Goal: Task Accomplishment & Management: Complete application form

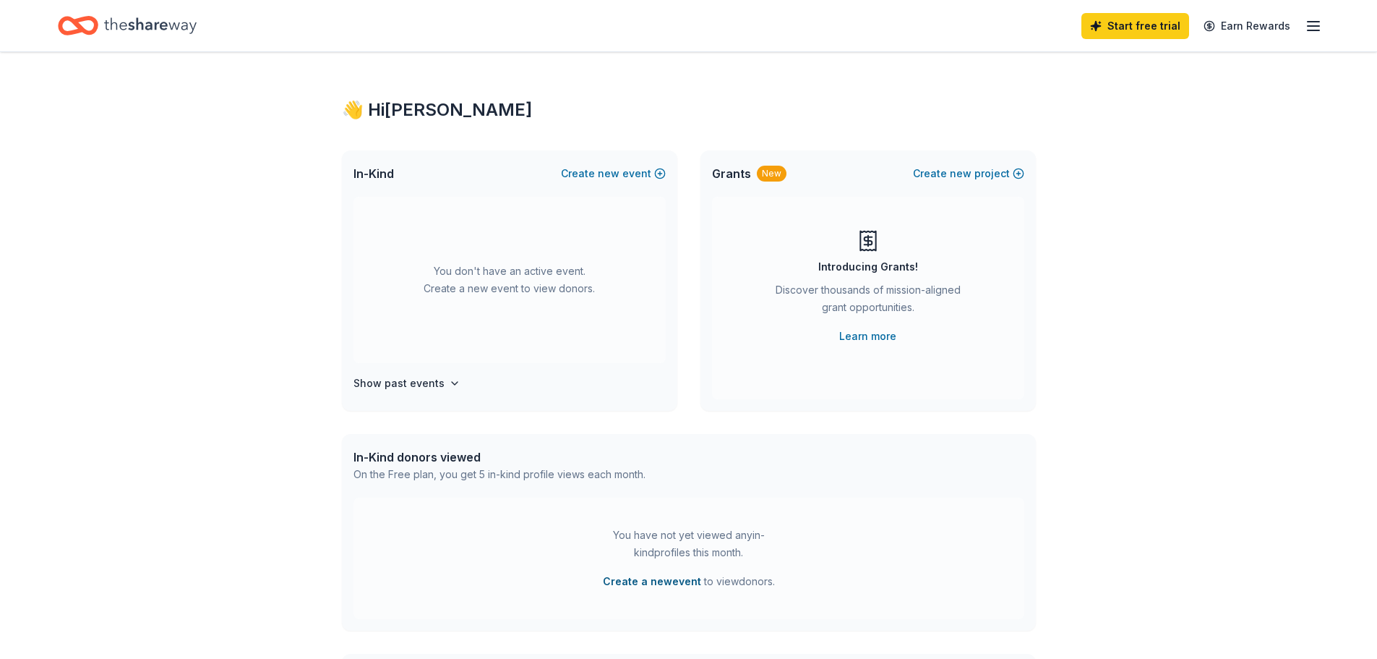
click at [661, 586] on button "Create a new event" at bounding box center [652, 580] width 98 height 17
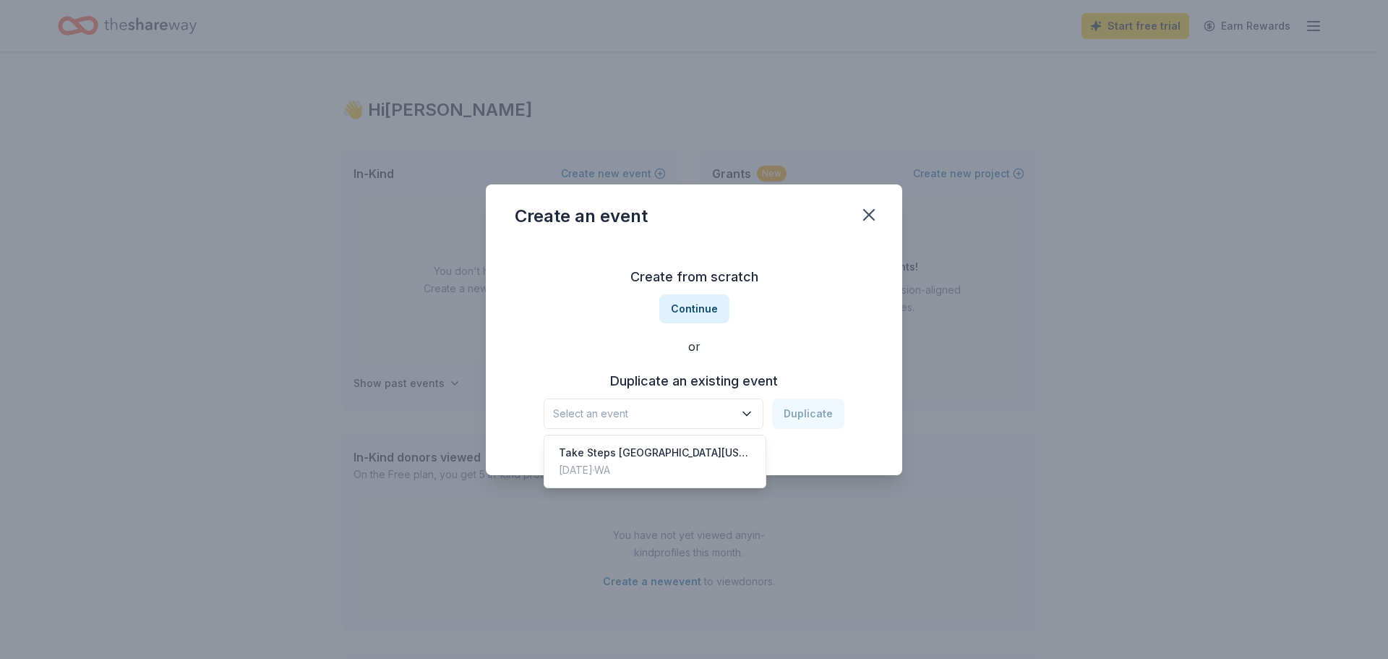
click at [675, 419] on span "Select an event" at bounding box center [643, 413] width 181 height 17
click at [689, 306] on button "Continue" at bounding box center [694, 308] width 70 height 29
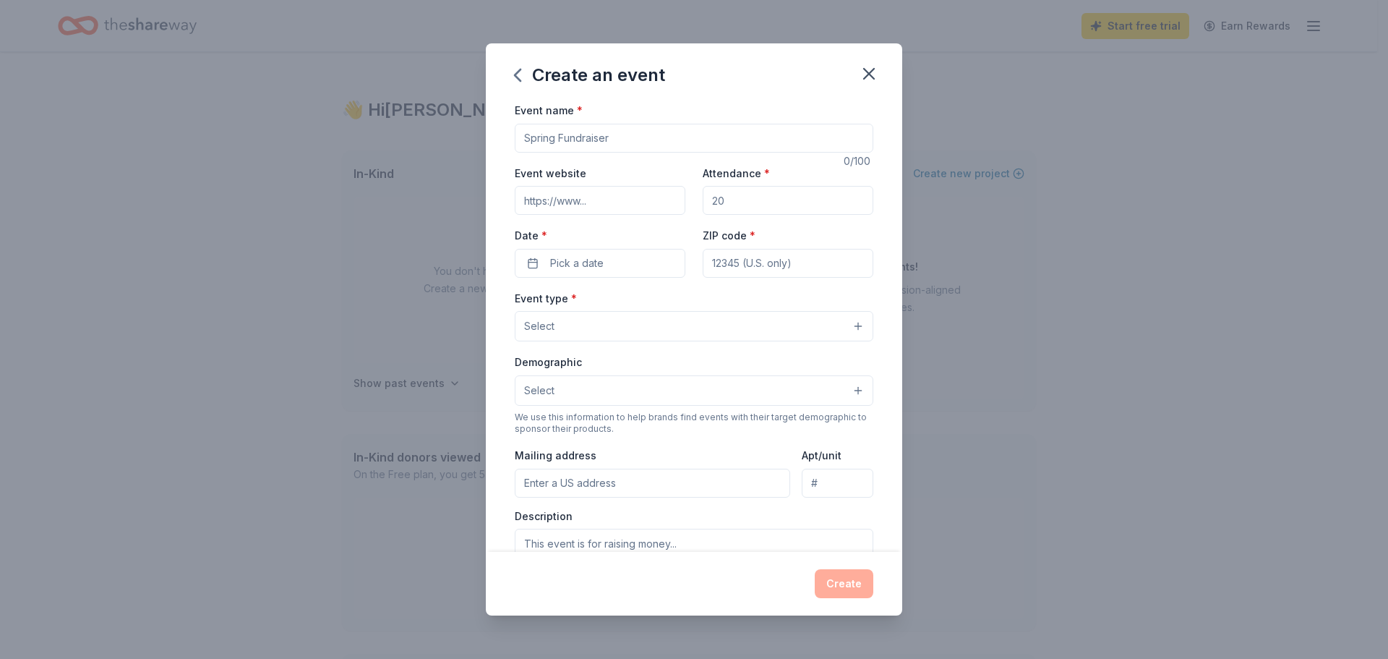
click at [591, 135] on input "Event name *" at bounding box center [694, 138] width 359 height 29
type input "Epicure"
click at [589, 198] on input "Event website" at bounding box center [600, 200] width 171 height 29
type input "s"
type input "[URL][DOMAIN_NAME]"
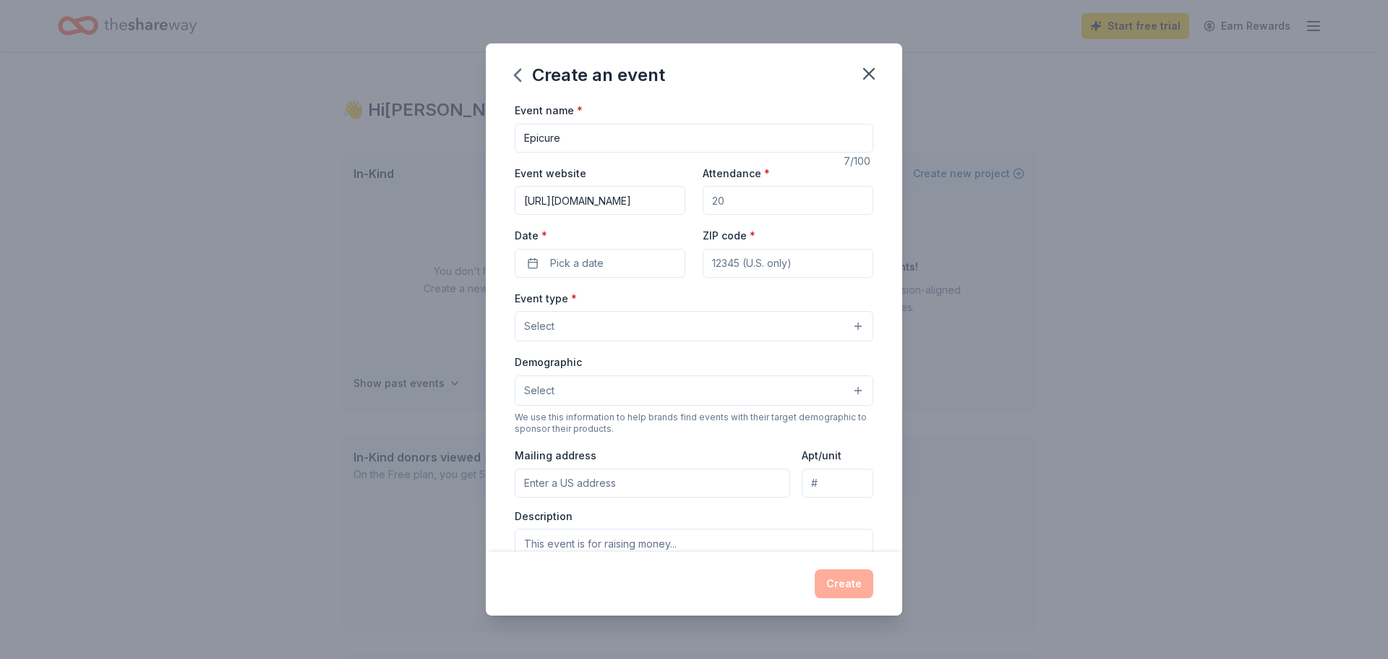
click at [763, 209] on input "Attendance *" at bounding box center [788, 200] width 171 height 29
type input "450"
click at [628, 273] on button "Pick a date" at bounding box center [600, 263] width 171 height 29
click at [676, 304] on button "Go to next month" at bounding box center [675, 301] width 20 height 20
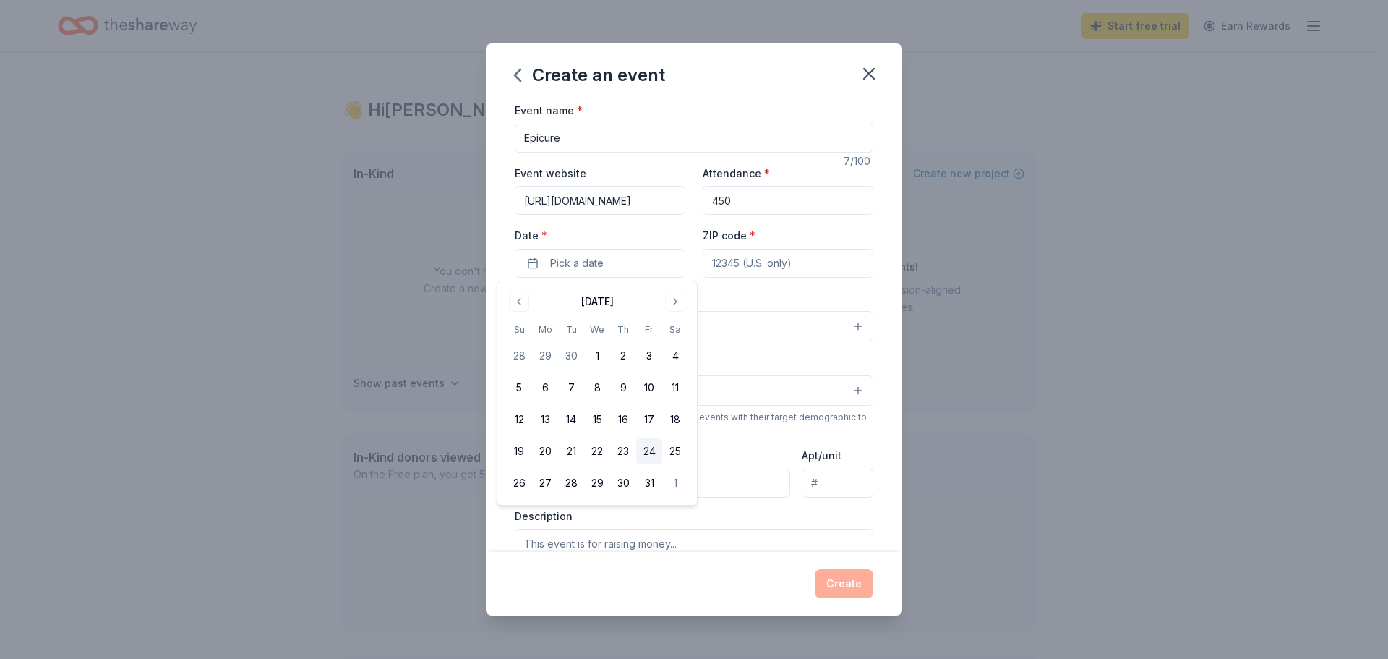
click at [647, 447] on button "24" at bounding box center [649, 451] width 26 height 26
click at [739, 264] on input "ZIP code *" at bounding box center [788, 263] width 171 height 29
type input "98103"
click at [627, 327] on button "Select" at bounding box center [694, 326] width 359 height 30
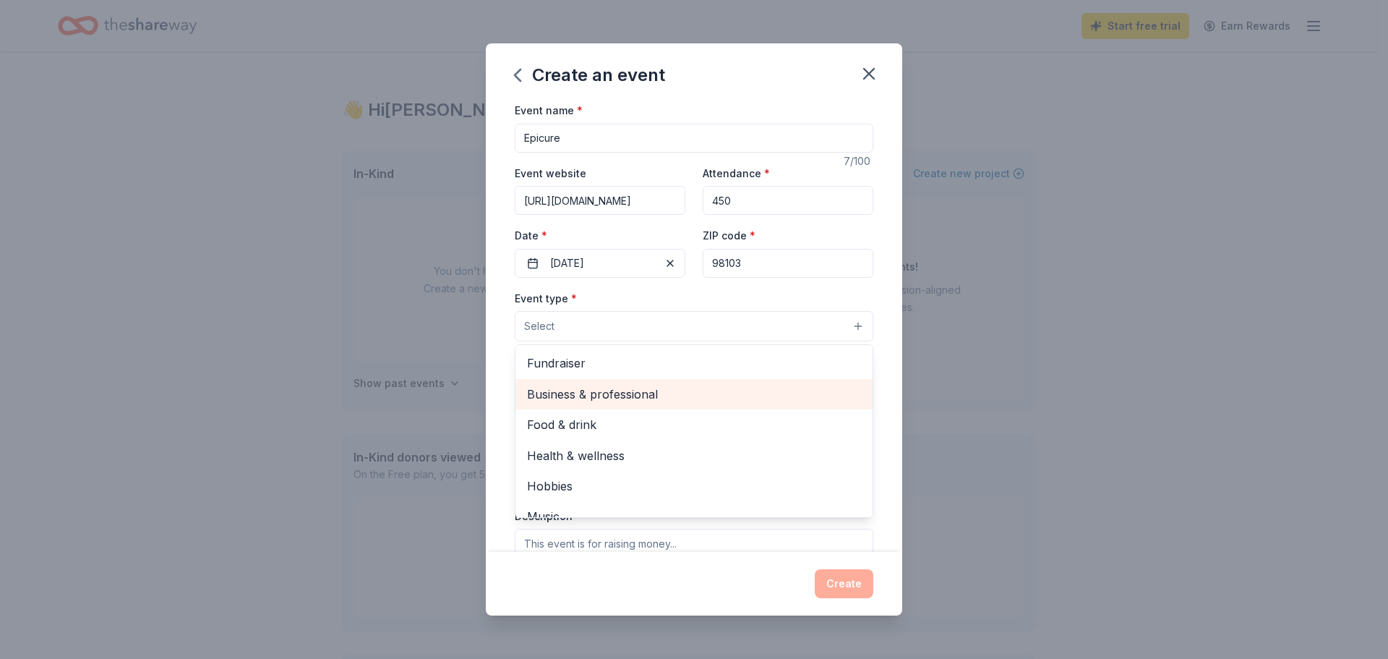
click at [597, 379] on div "Business & professional" at bounding box center [693, 394] width 357 height 30
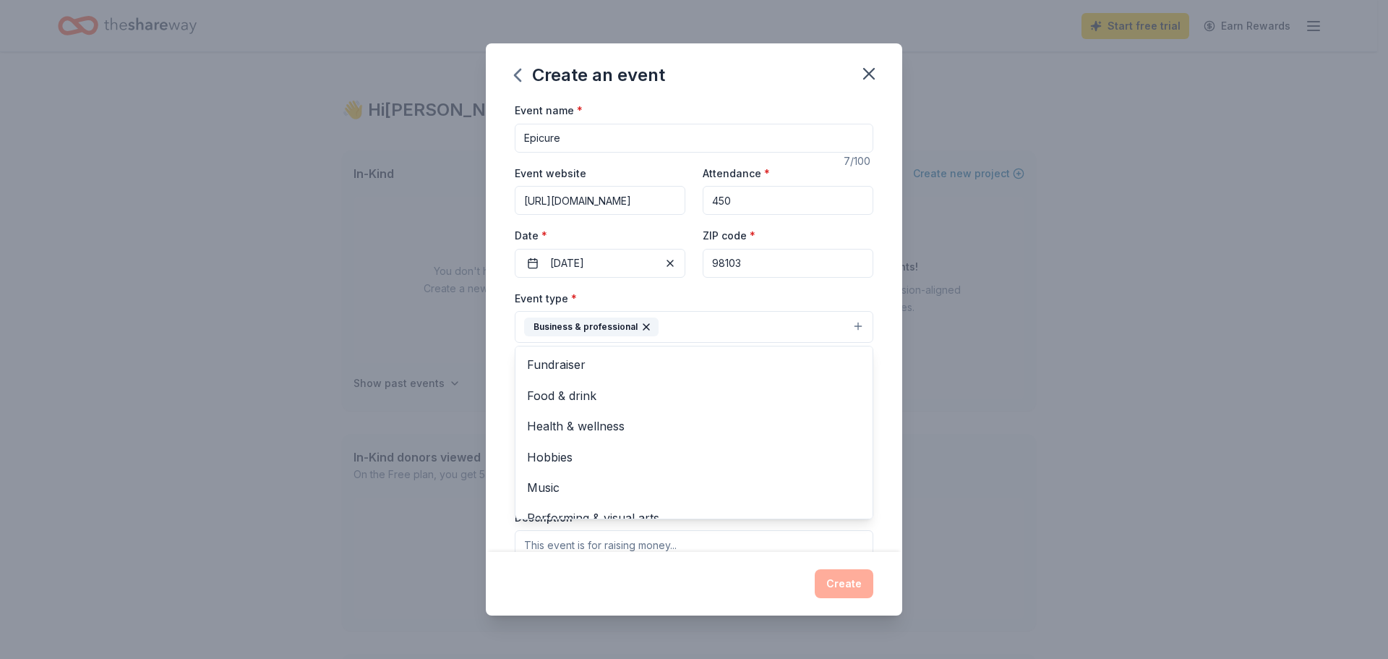
click at [643, 324] on icon "button" at bounding box center [646, 327] width 12 height 12
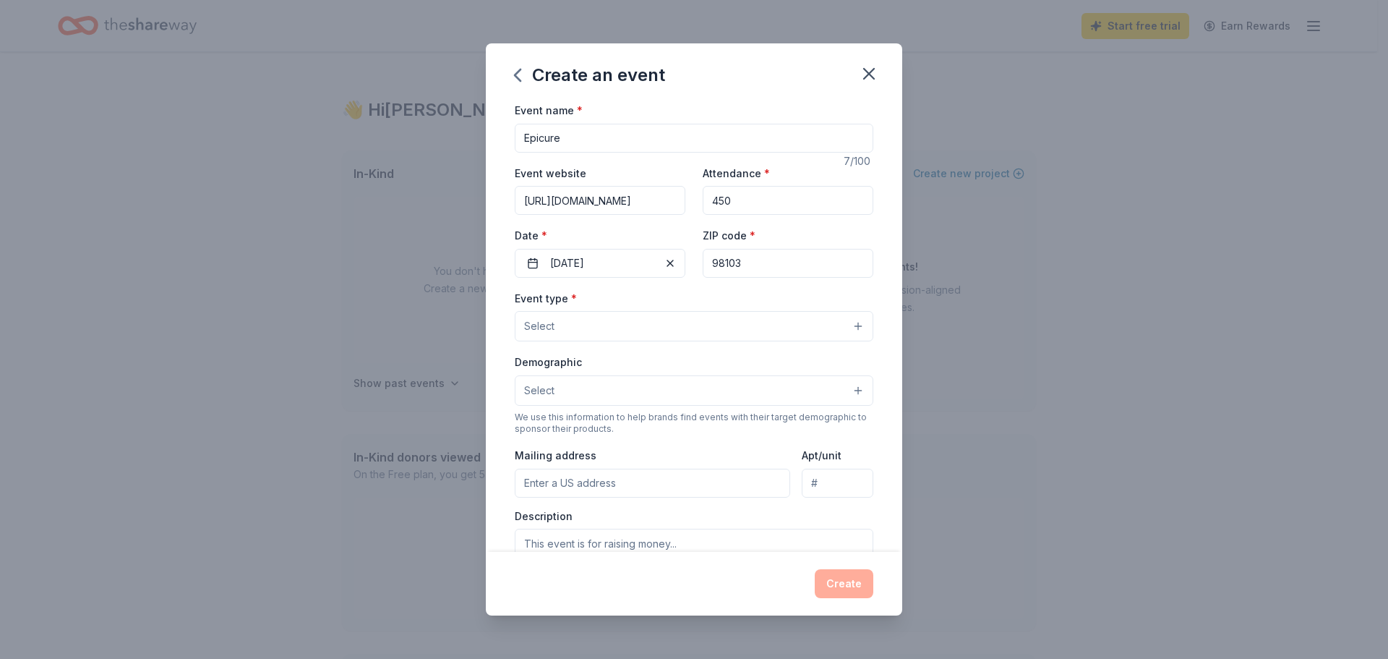
click at [583, 316] on button "Select" at bounding box center [694, 326] width 359 height 30
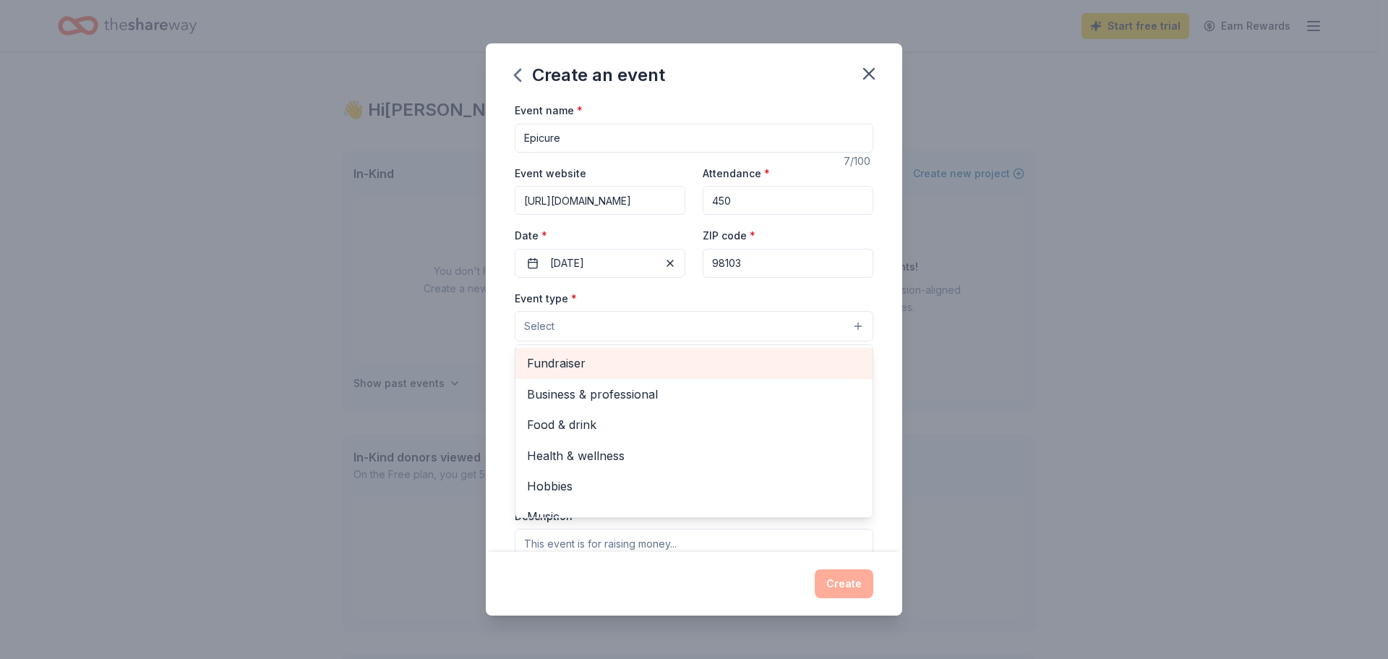
click at [564, 362] on span "Fundraiser" at bounding box center [694, 362] width 334 height 19
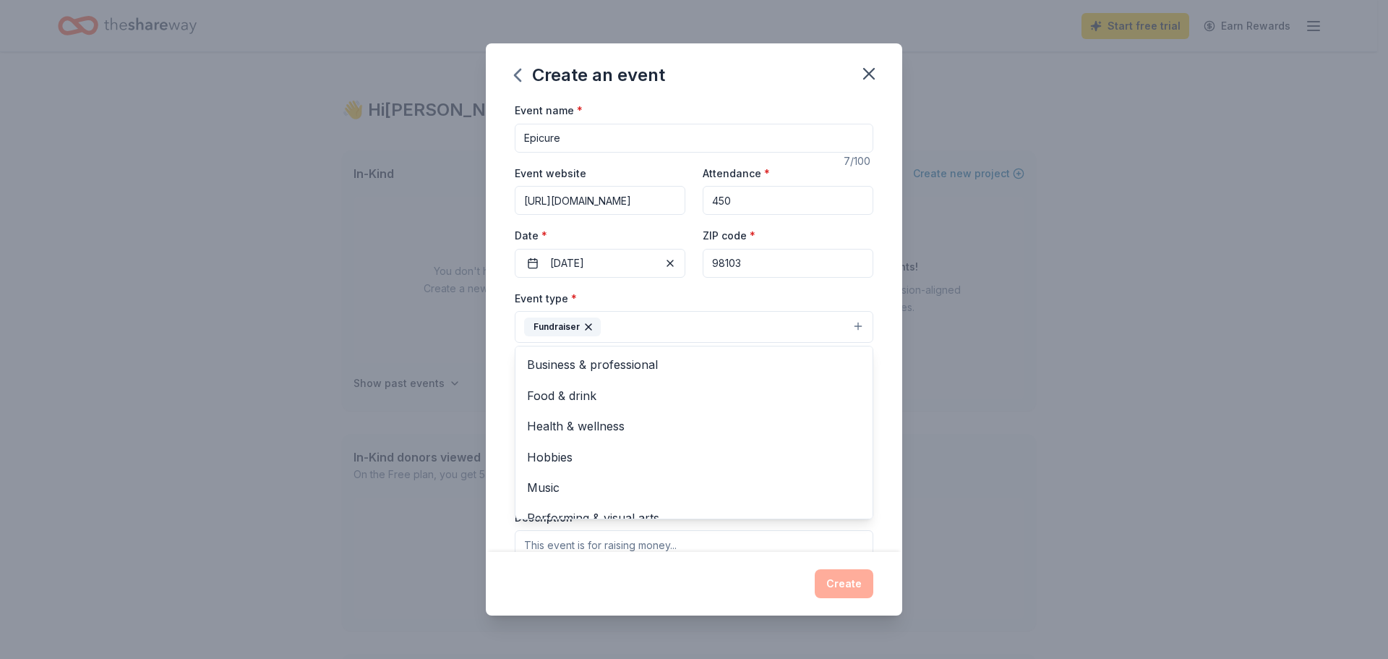
click at [496, 370] on div "Event name * Epicure 7 /100 Event website [URL][DOMAIN_NAME] Attendance * 450 D…" at bounding box center [694, 326] width 416 height 450
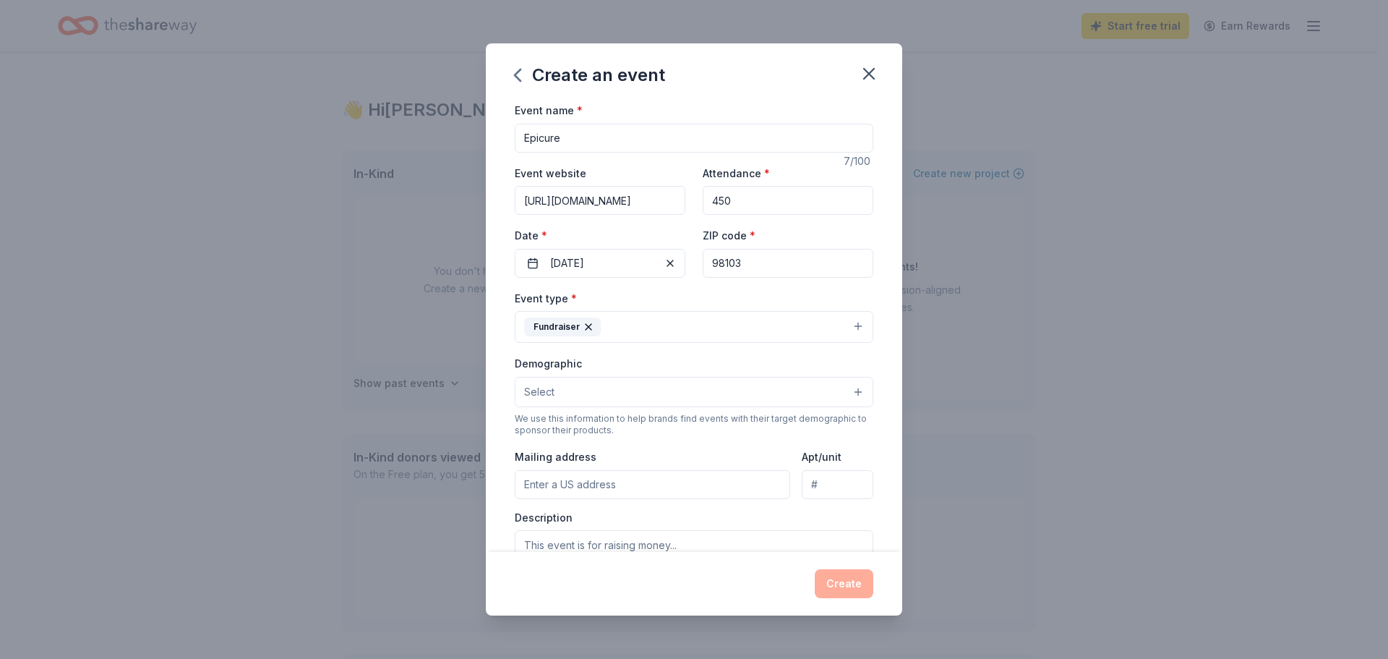
click at [549, 401] on button "Select" at bounding box center [694, 392] width 359 height 30
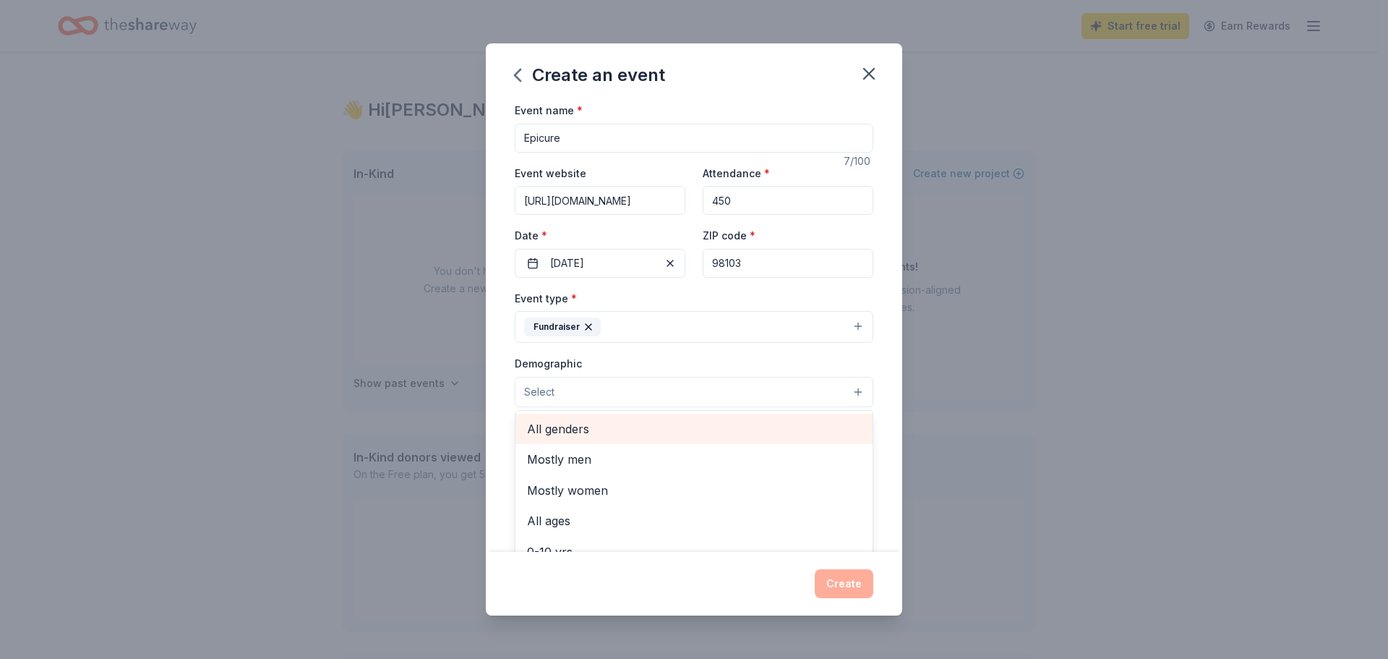
click at [570, 427] on span "All genders" at bounding box center [694, 428] width 334 height 19
click at [492, 403] on div "Event name * Epicure 7 /100 Event website [URL][DOMAIN_NAME] Attendance * 450 D…" at bounding box center [694, 326] width 416 height 450
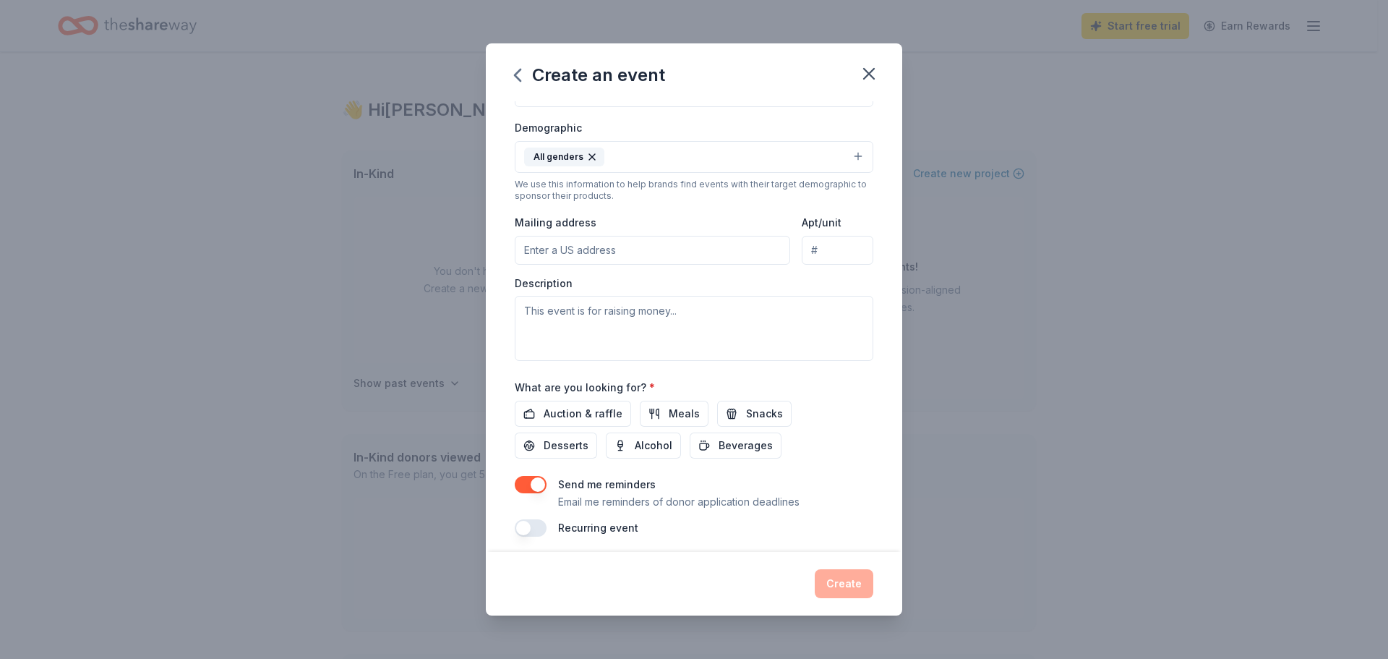
scroll to position [244, 0]
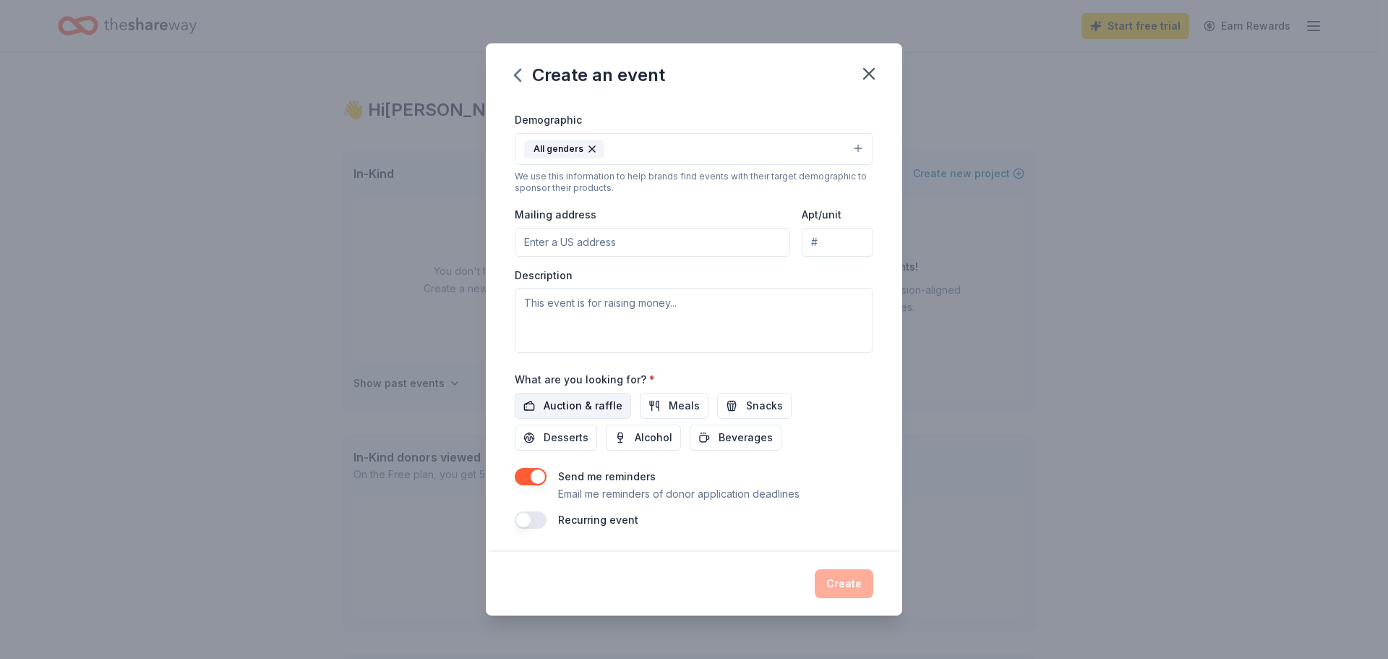
click at [562, 410] on span "Auction & raffle" at bounding box center [583, 405] width 79 height 17
click at [651, 444] on span "Alcohol" at bounding box center [654, 437] width 38 height 17
click at [528, 523] on button "button" at bounding box center [531, 519] width 32 height 17
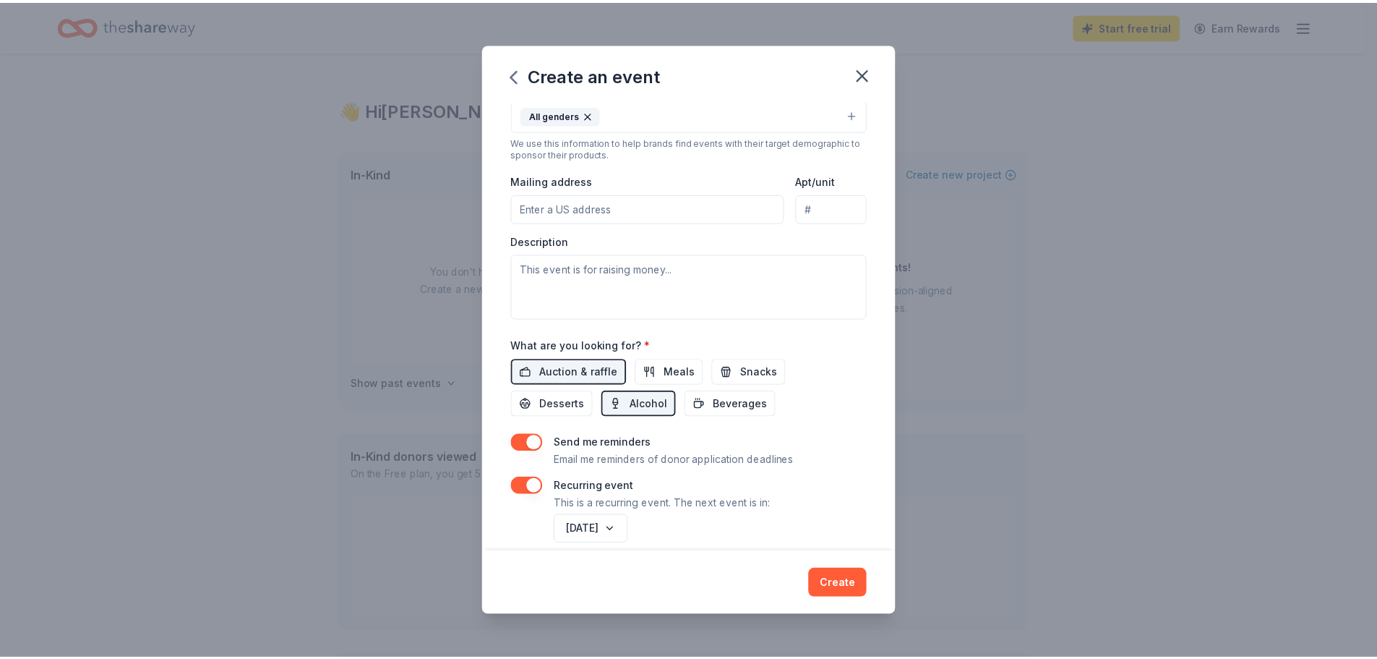
scroll to position [296, 0]
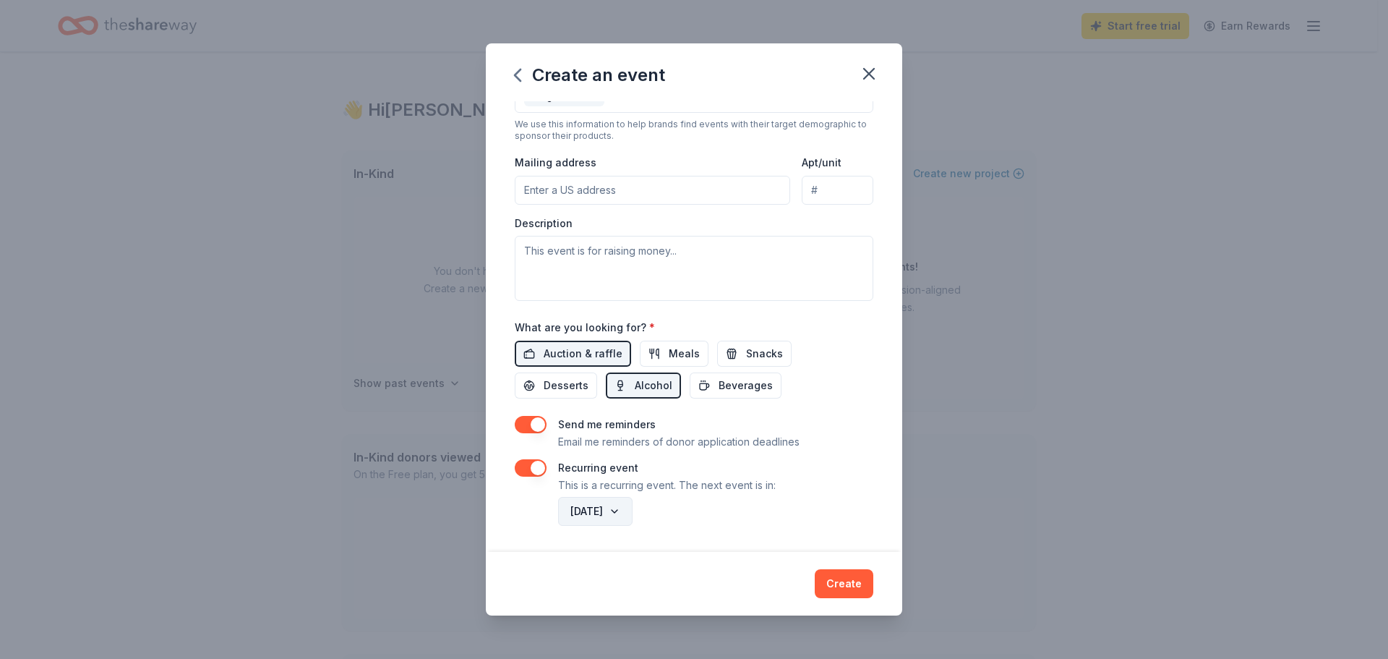
click at [595, 506] on button "[DATE]" at bounding box center [595, 511] width 74 height 29
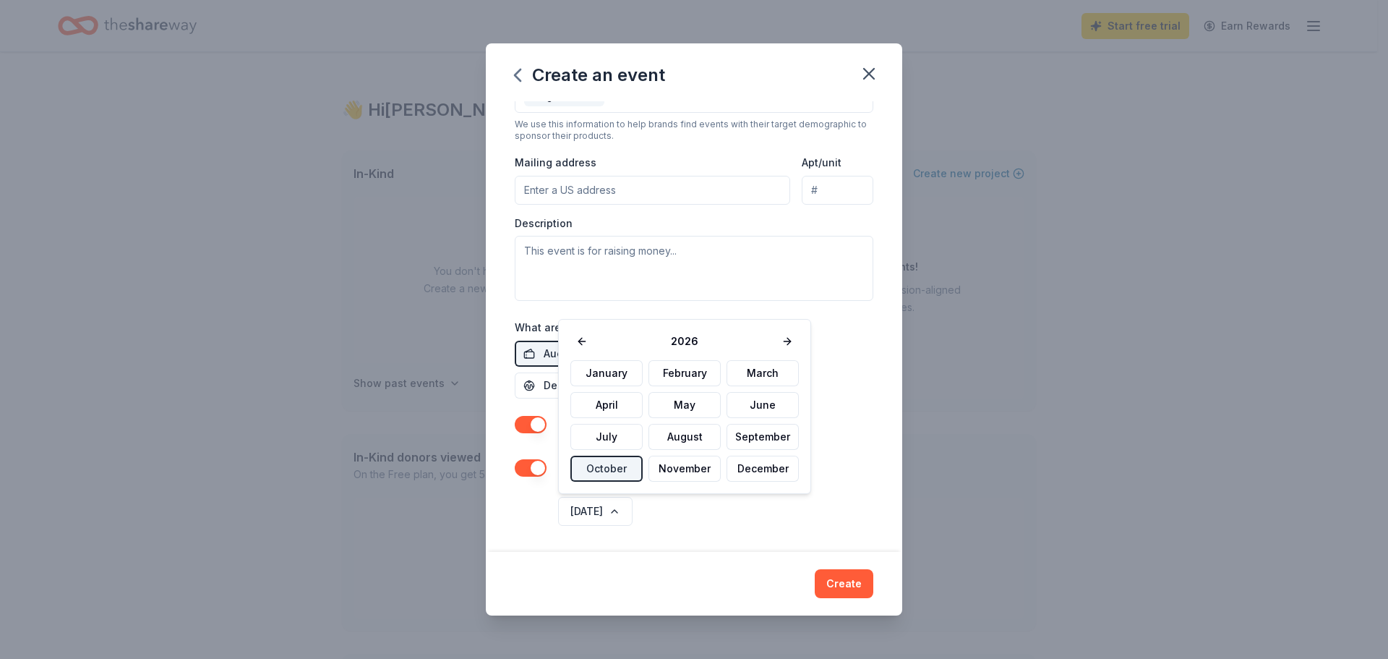
click at [691, 528] on div "Event name * Epicure 7 /100 Event website [URL][DOMAIN_NAME] Attendance * 450 D…" at bounding box center [694, 326] width 416 height 450
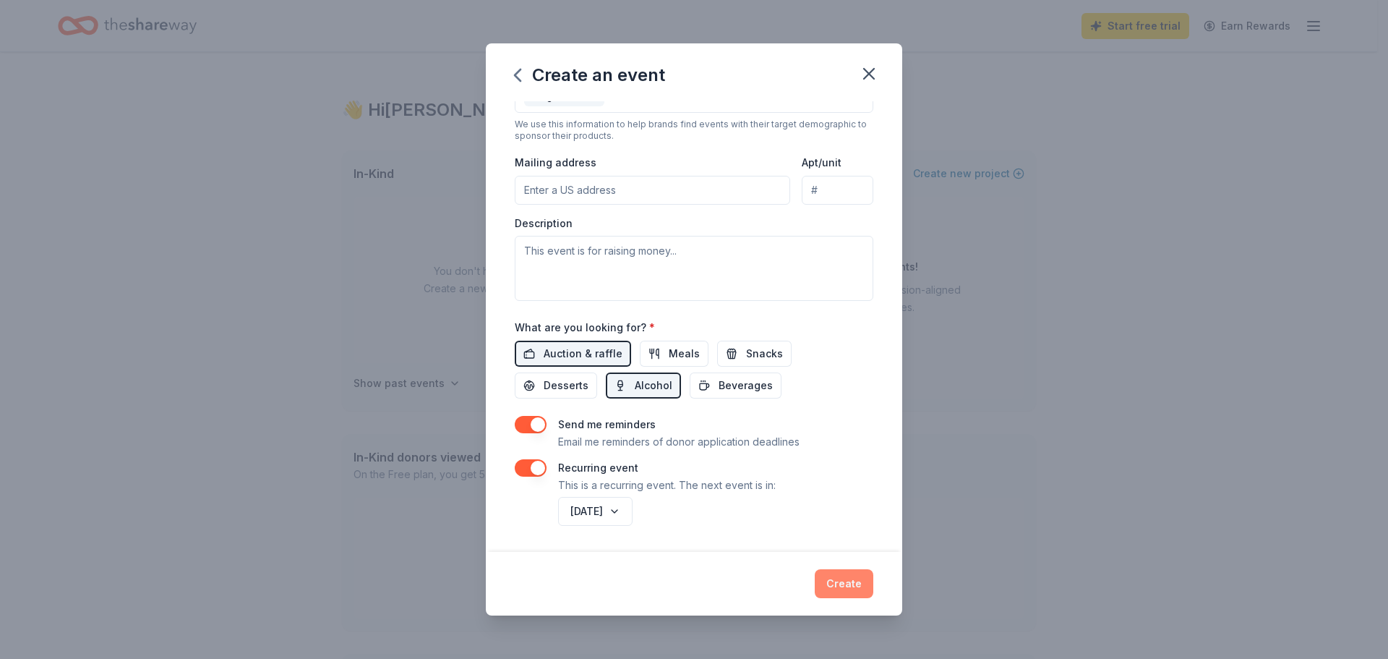
click at [854, 580] on button "Create" at bounding box center [844, 583] width 59 height 29
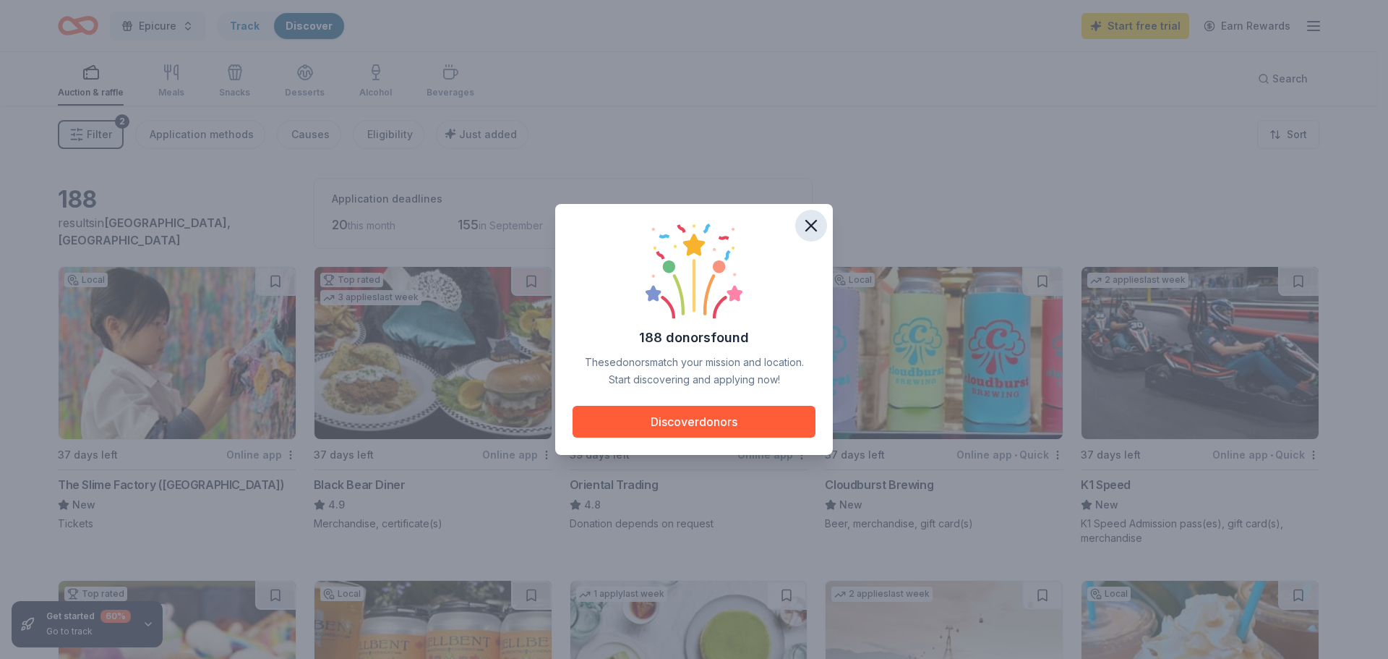
click at [807, 231] on icon "button" at bounding box center [811, 225] width 10 height 10
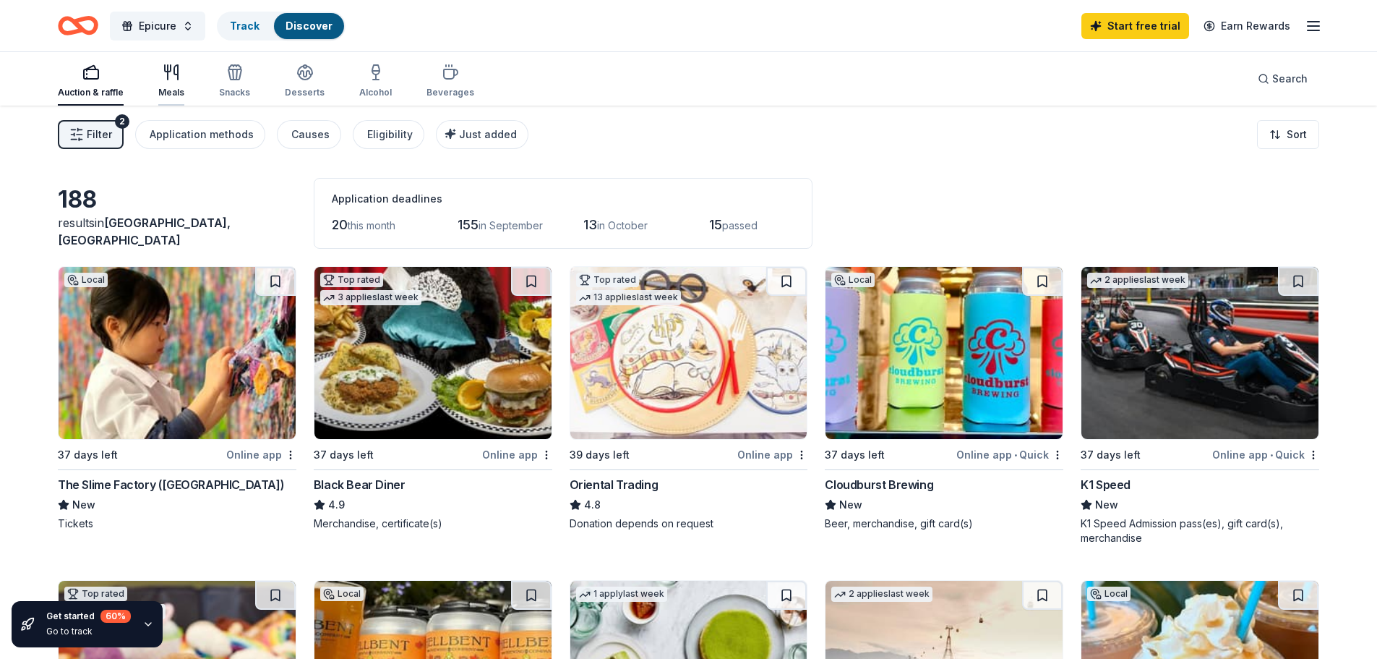
click at [171, 80] on icon "button" at bounding box center [171, 72] width 17 height 17
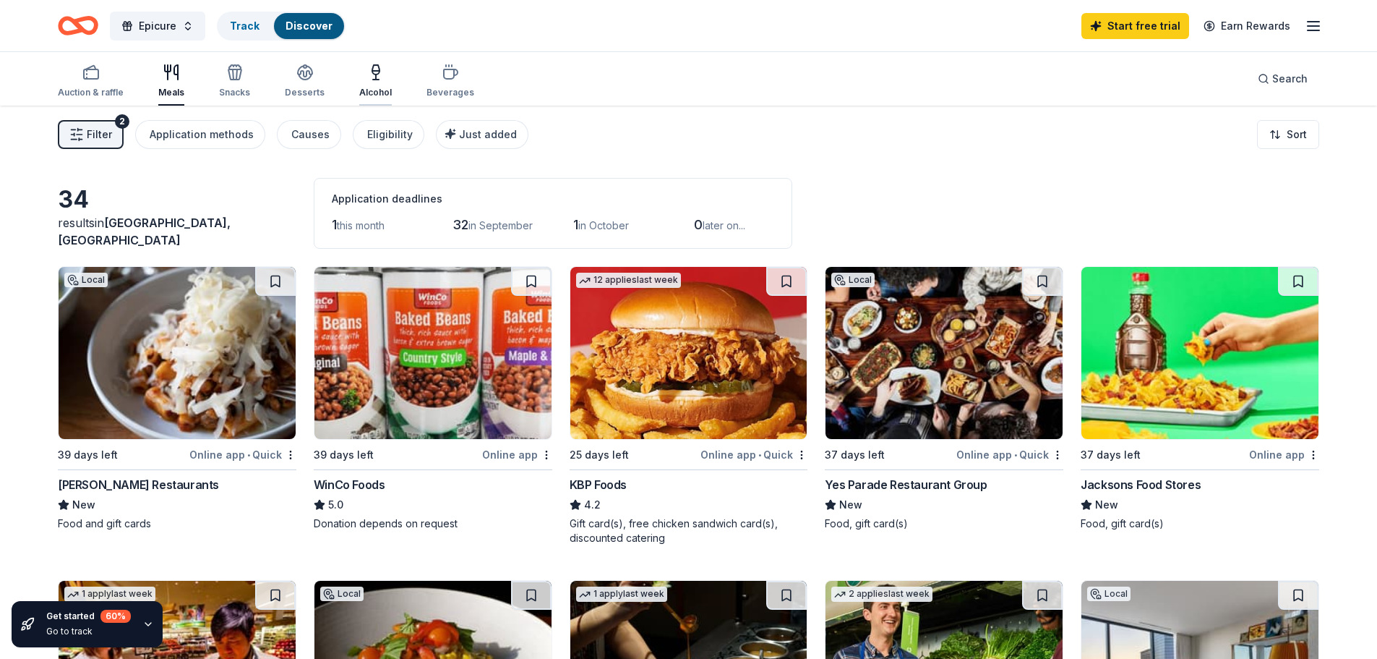
click at [376, 78] on icon "button" at bounding box center [376, 76] width 0 height 5
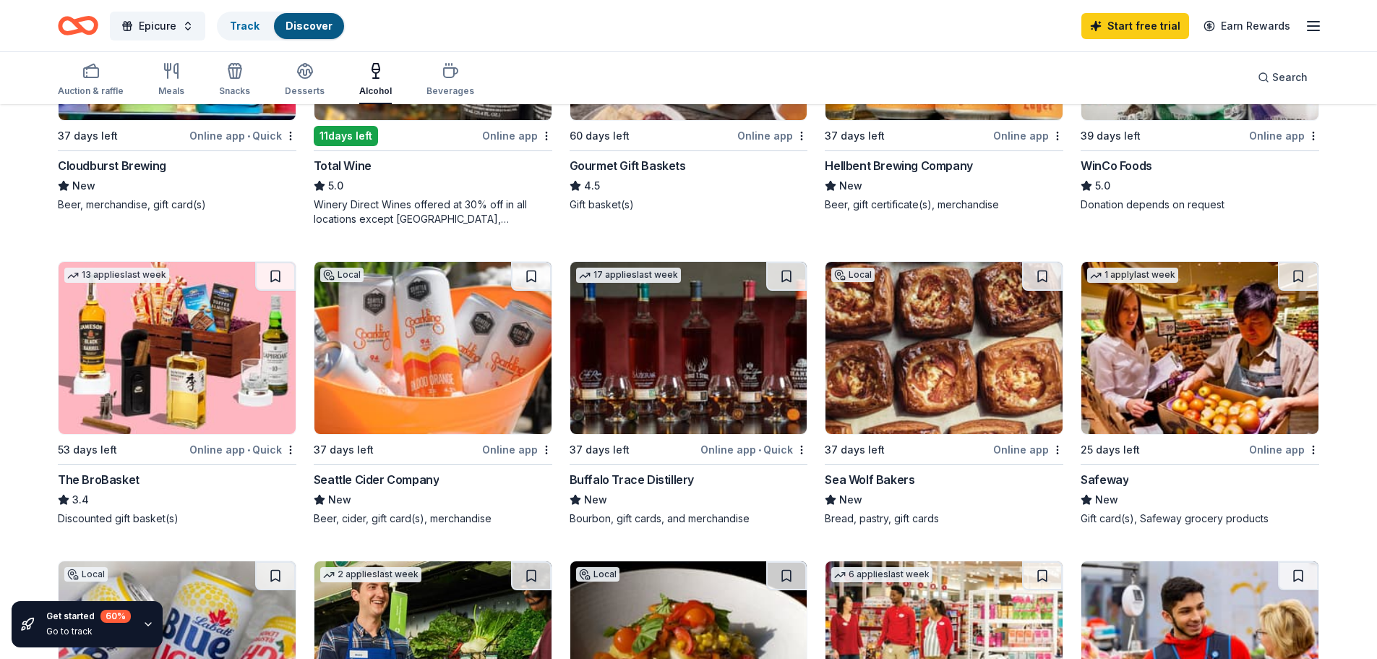
scroll to position [217, 0]
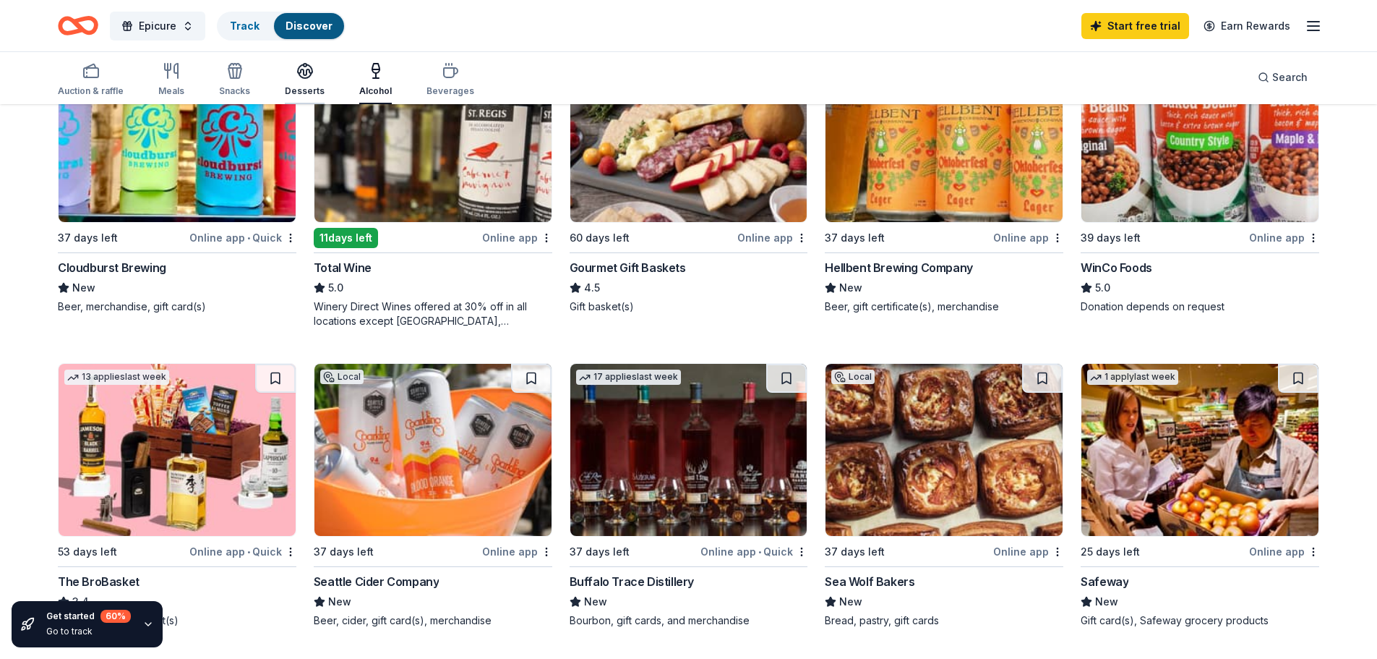
click at [296, 69] on icon "button" at bounding box center [304, 70] width 17 height 17
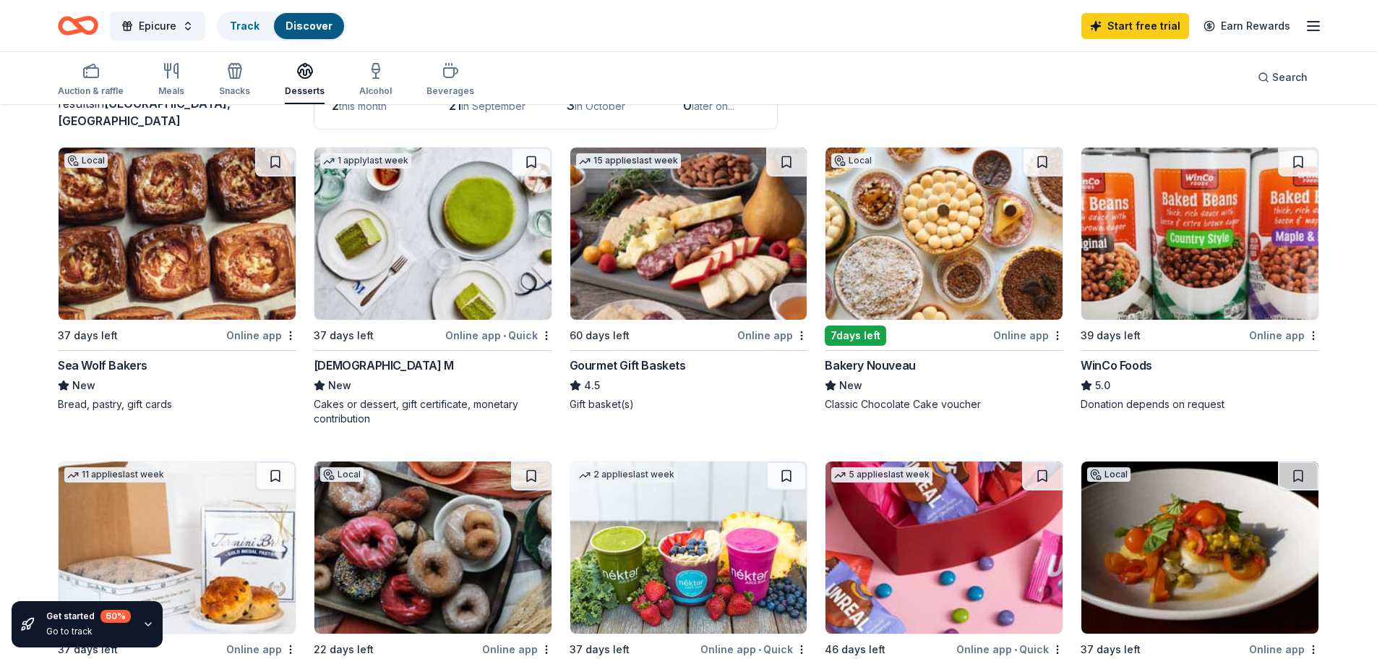
scroll to position [145, 0]
